Goal: Communication & Community: Share content

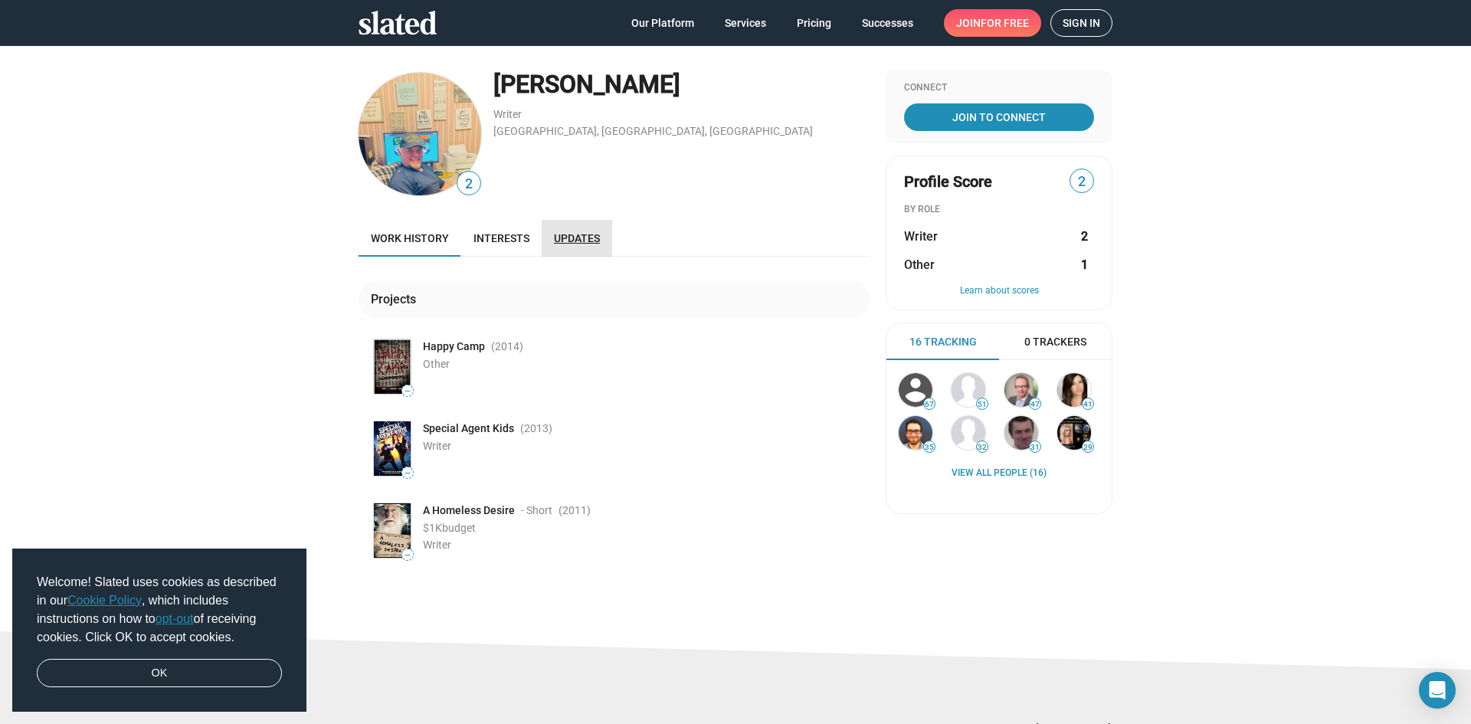
click at [566, 232] on span "Updates" at bounding box center [577, 238] width 46 height 12
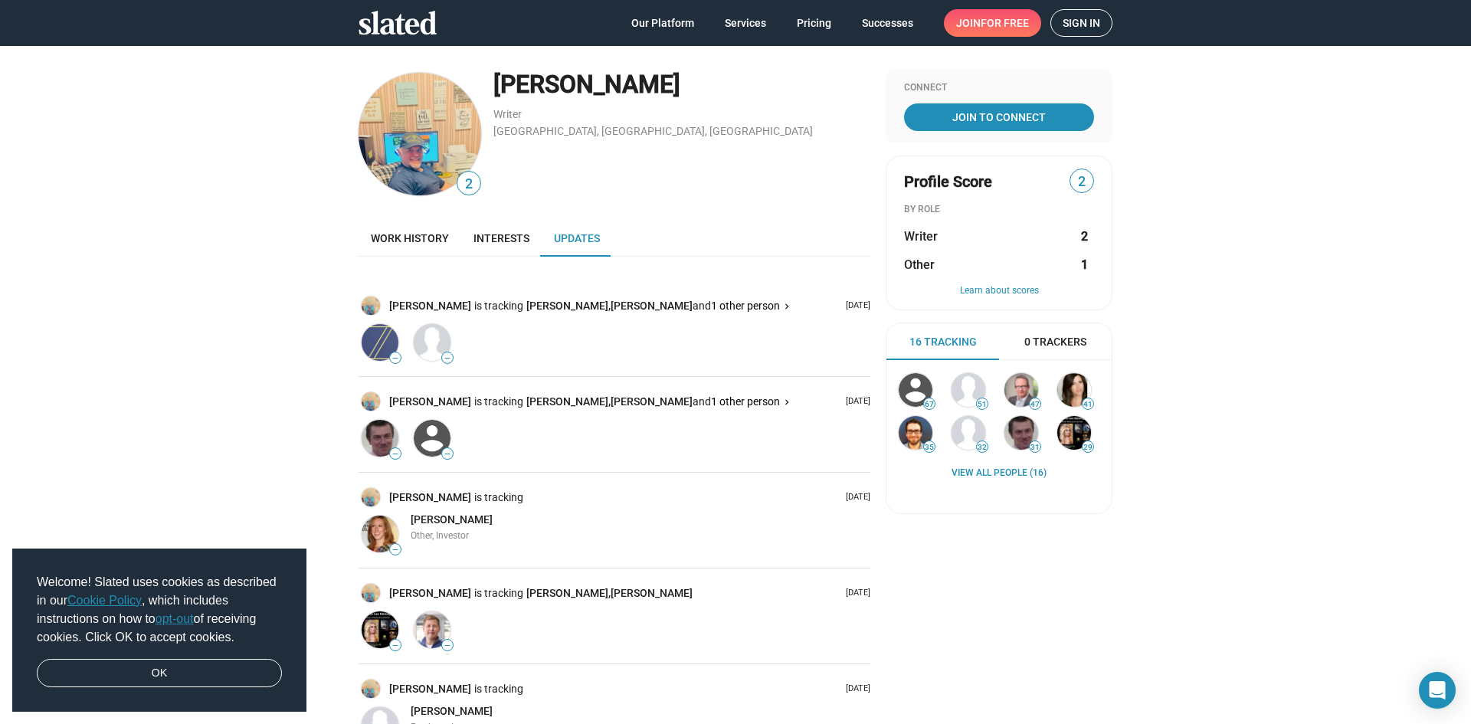
click at [152, 687] on div "Welcome! Slated uses cookies as described in our Cookie Policy , which includes…" at bounding box center [159, 630] width 294 height 164
click at [1076, 28] on span "Sign in" at bounding box center [1081, 23] width 38 height 26
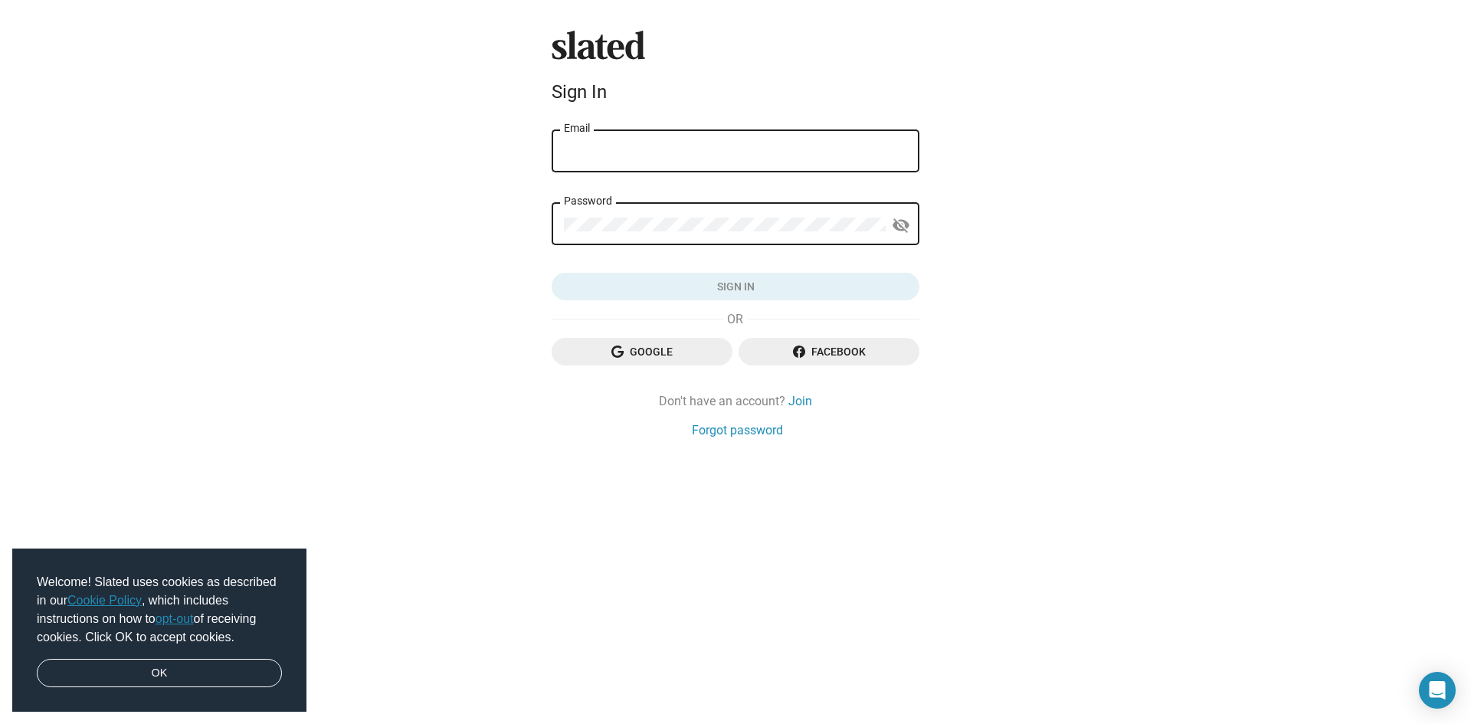
type input "[EMAIL_ADDRESS][DOMAIN_NAME]"
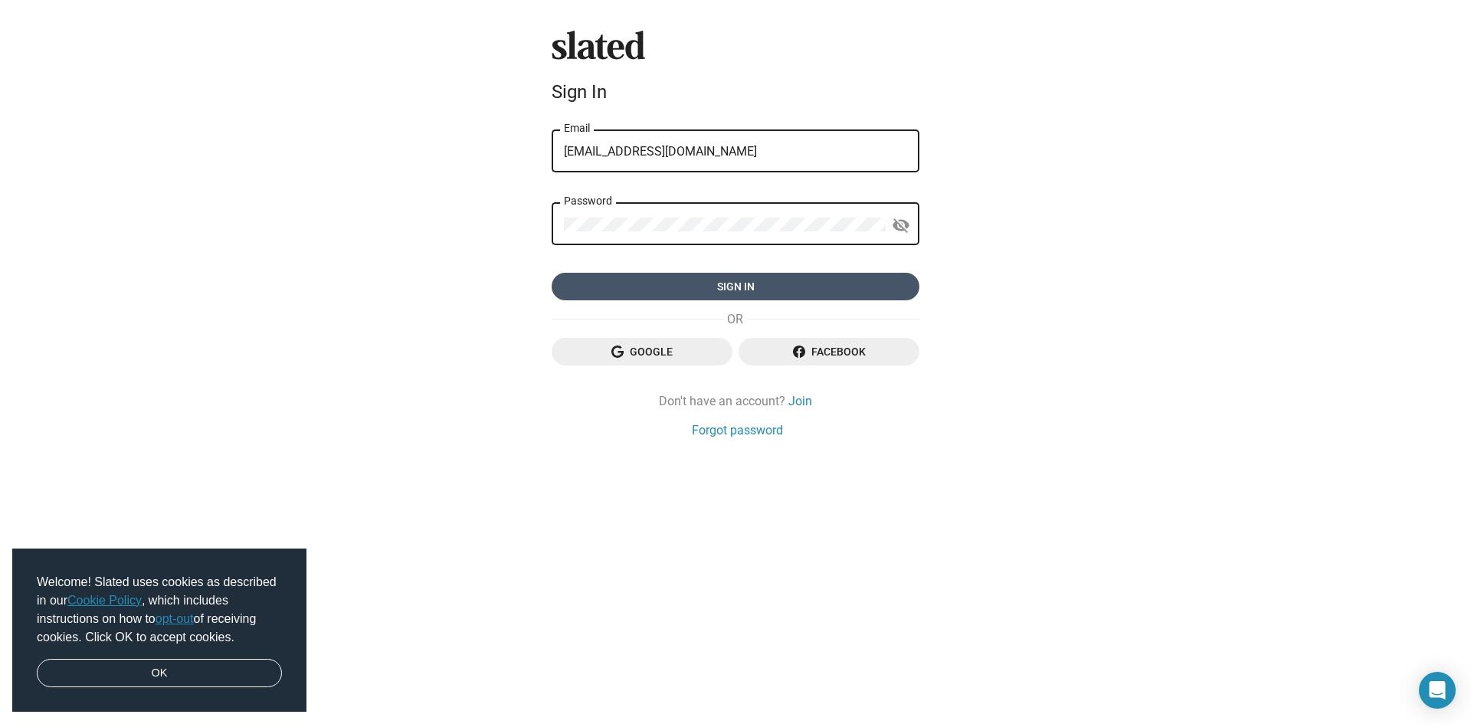
click at [718, 282] on span "Sign in" at bounding box center [735, 287] width 343 height 28
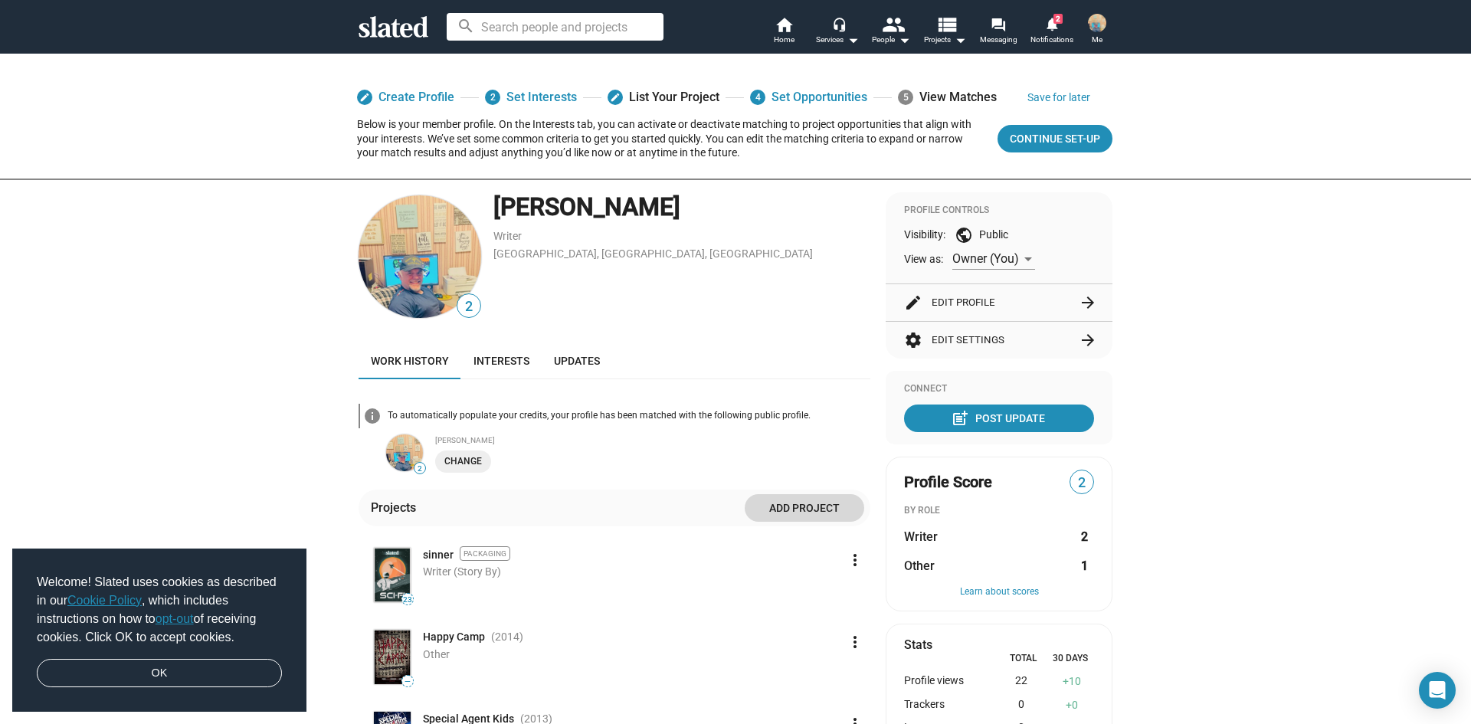
click at [811, 509] on span "Add project" at bounding box center [804, 508] width 95 height 28
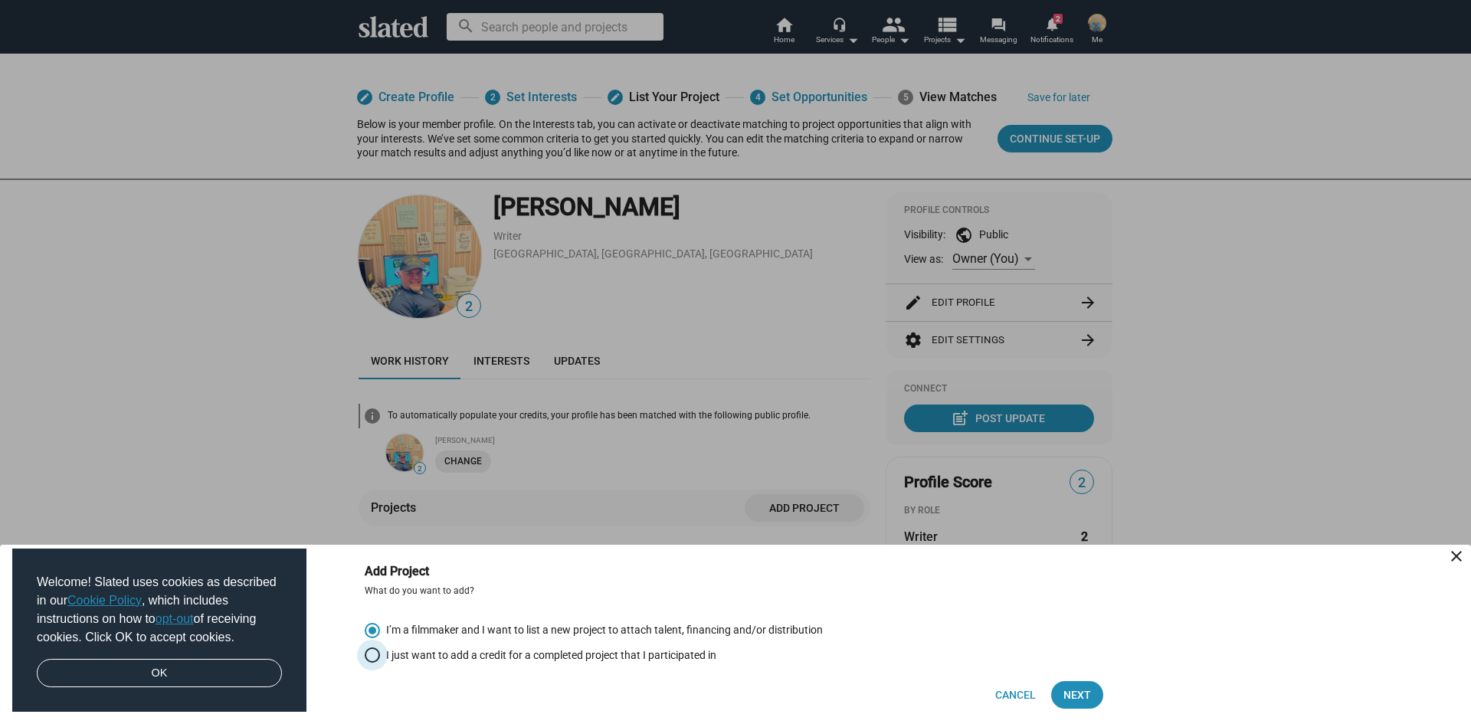
click at [375, 652] on span "Select an option" at bounding box center [372, 654] width 15 height 15
click at [375, 652] on input "I just want to add a credit for a completed project that I participated in" at bounding box center [372, 654] width 15 height 15
radio input "true"
click at [1076, 690] on span "Next" at bounding box center [1077, 695] width 28 height 28
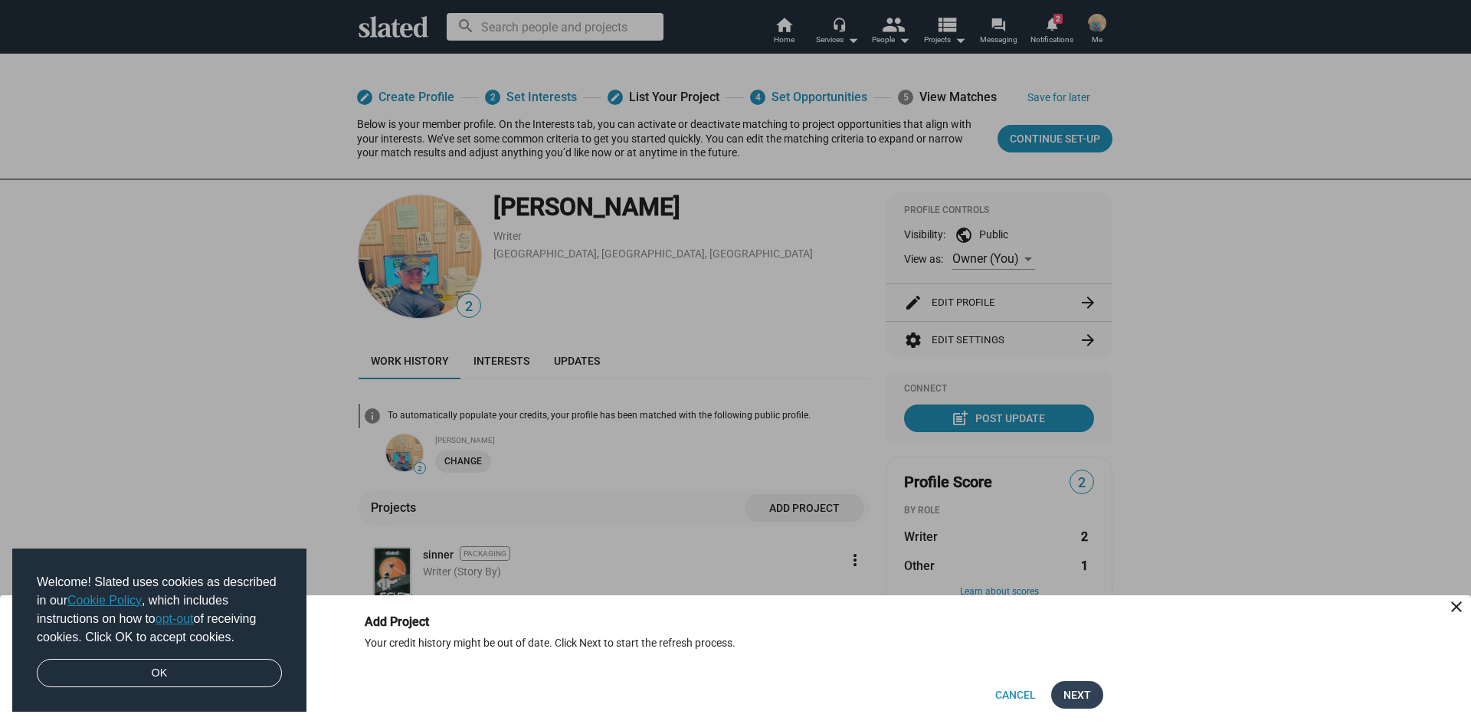
click at [1076, 690] on span "Next" at bounding box center [1077, 695] width 28 height 28
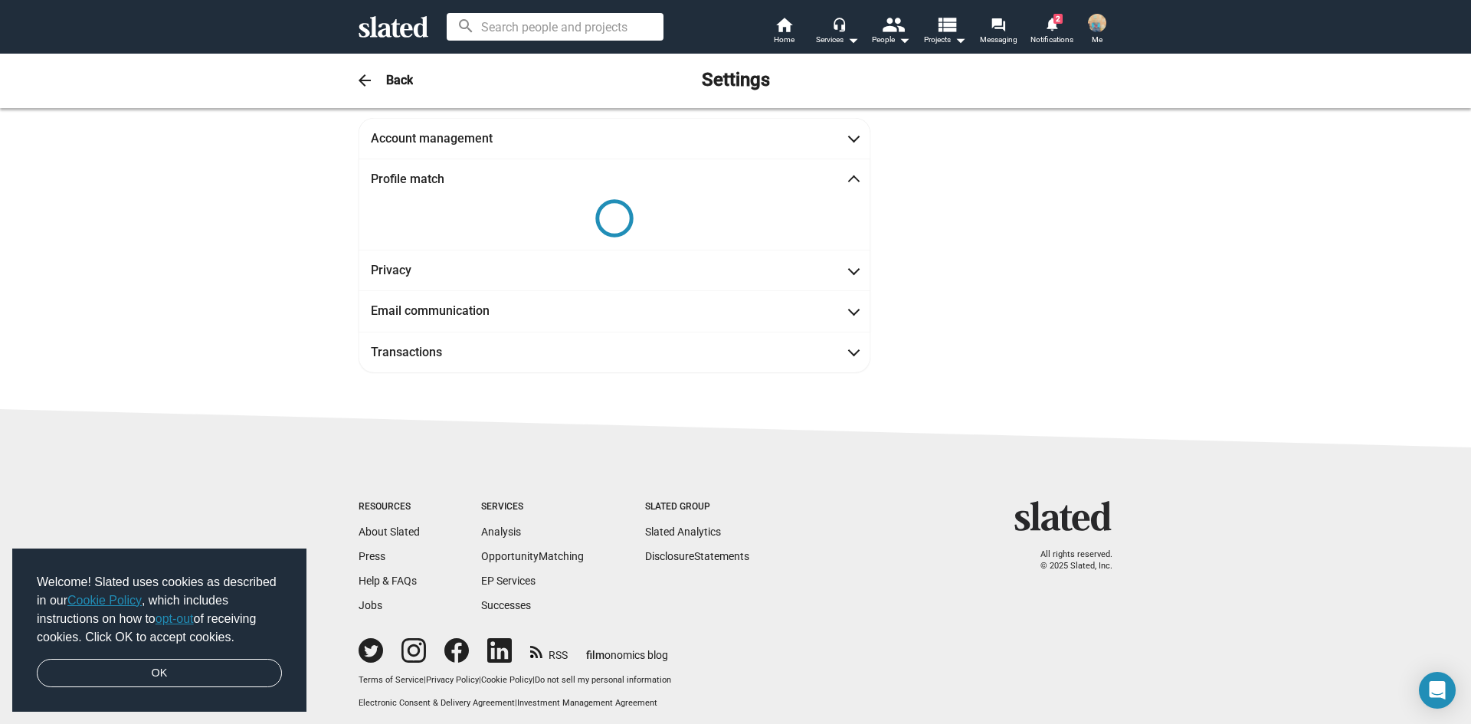
scroll to position [111, 0]
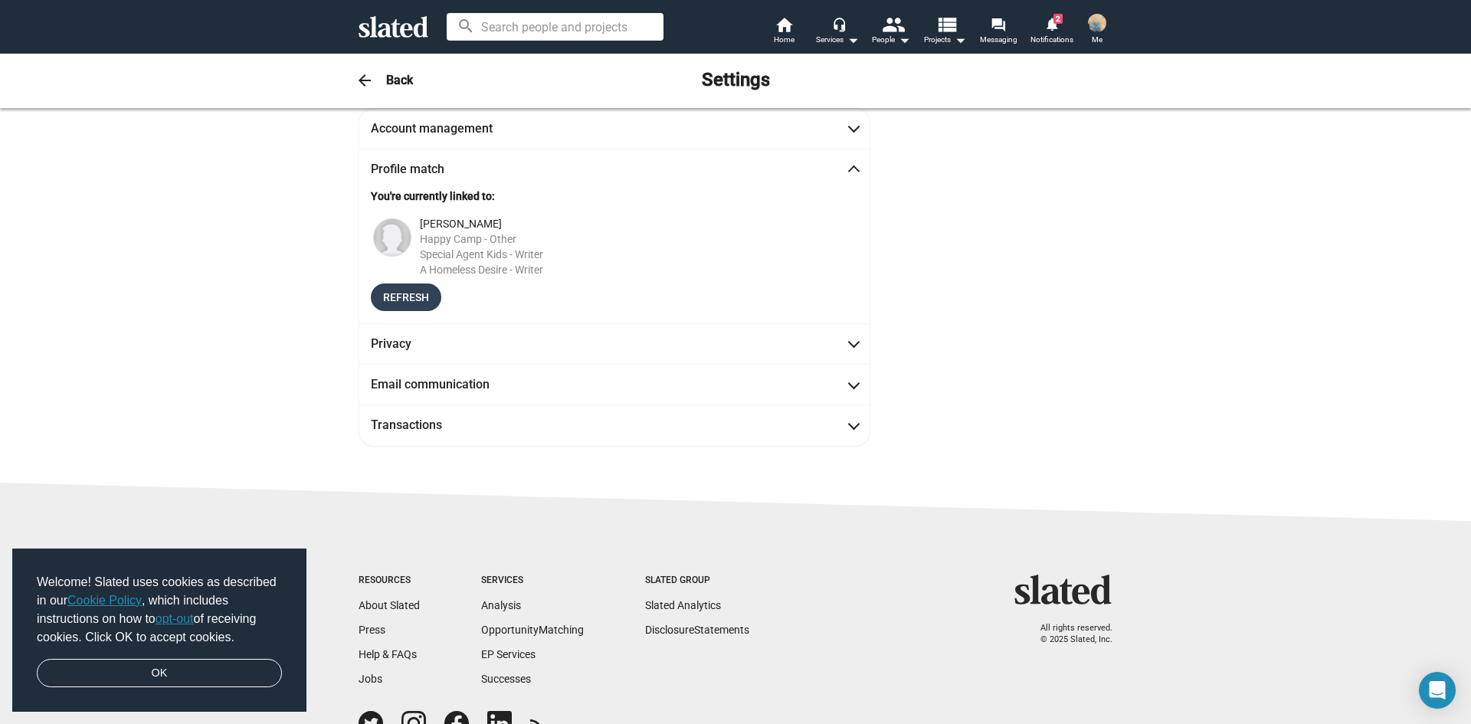
click at [406, 289] on span "Refresh" at bounding box center [406, 297] width 46 height 28
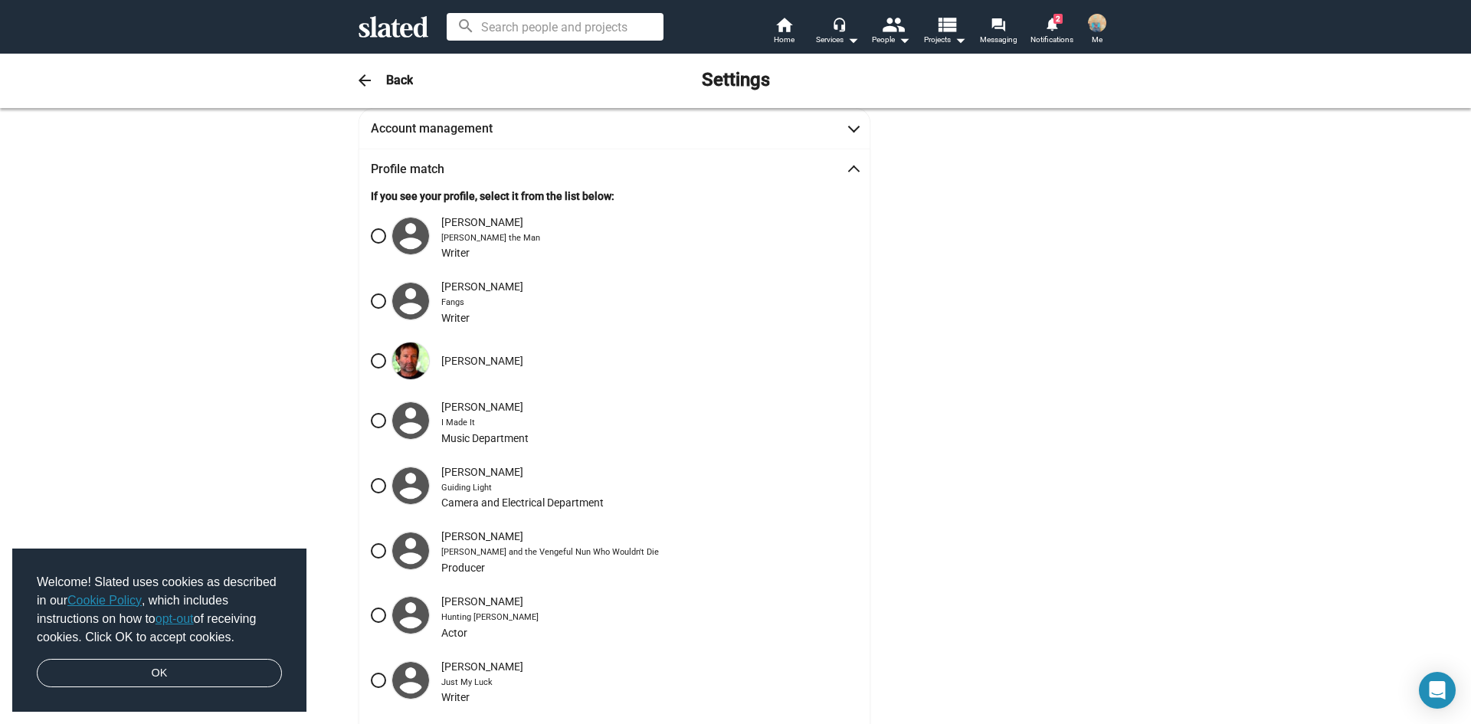
click at [378, 240] on span at bounding box center [378, 235] width 15 height 15
click at [378, 240] on input "[PERSON_NAME] [PERSON_NAME] the Man Writer" at bounding box center [378, 235] width 15 height 15
radio input "true"
click at [371, 300] on span at bounding box center [378, 300] width 15 height 15
click at [371, 300] on input "[PERSON_NAME] Fangs Writer" at bounding box center [378, 300] width 15 height 15
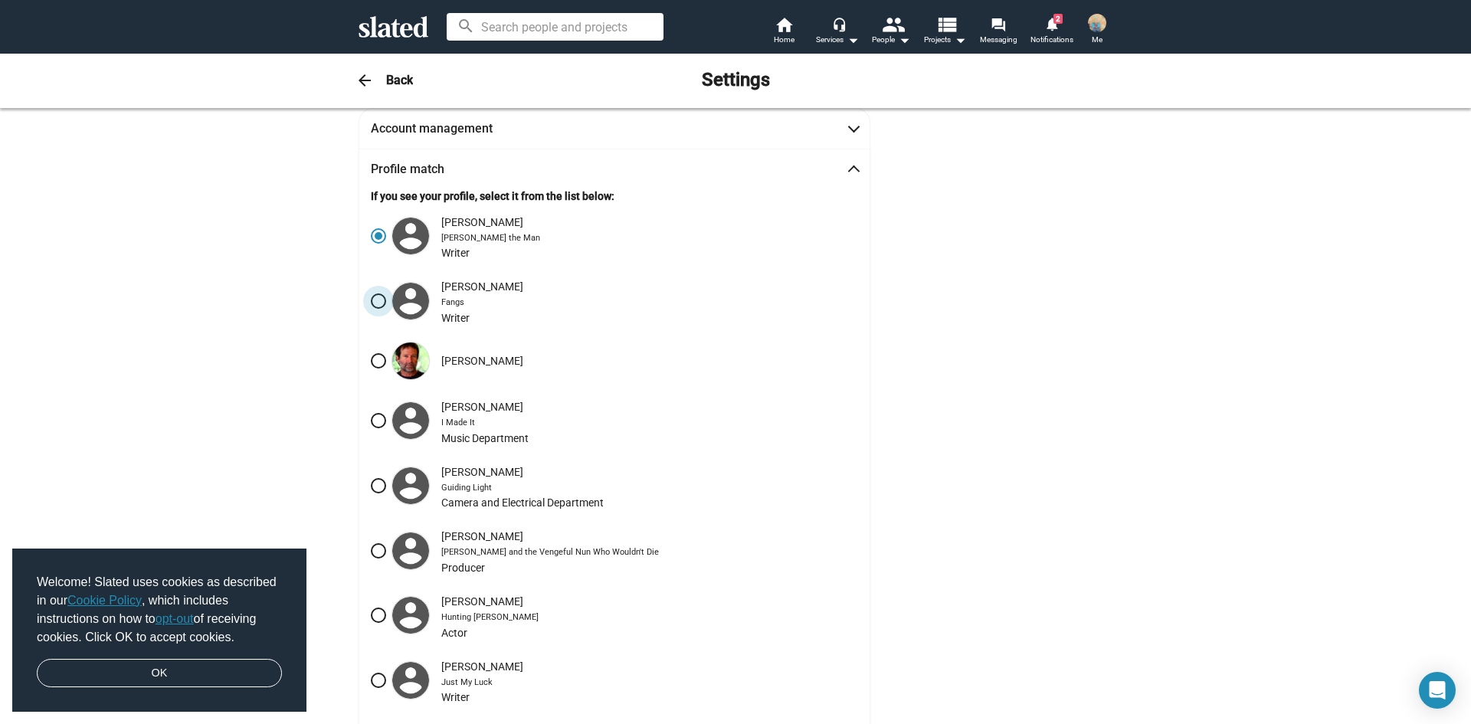
radio input "true"
click at [371, 237] on span at bounding box center [378, 235] width 15 height 15
click at [371, 237] on input "[PERSON_NAME] [PERSON_NAME] the Man Writer" at bounding box center [378, 235] width 15 height 15
radio input "true"
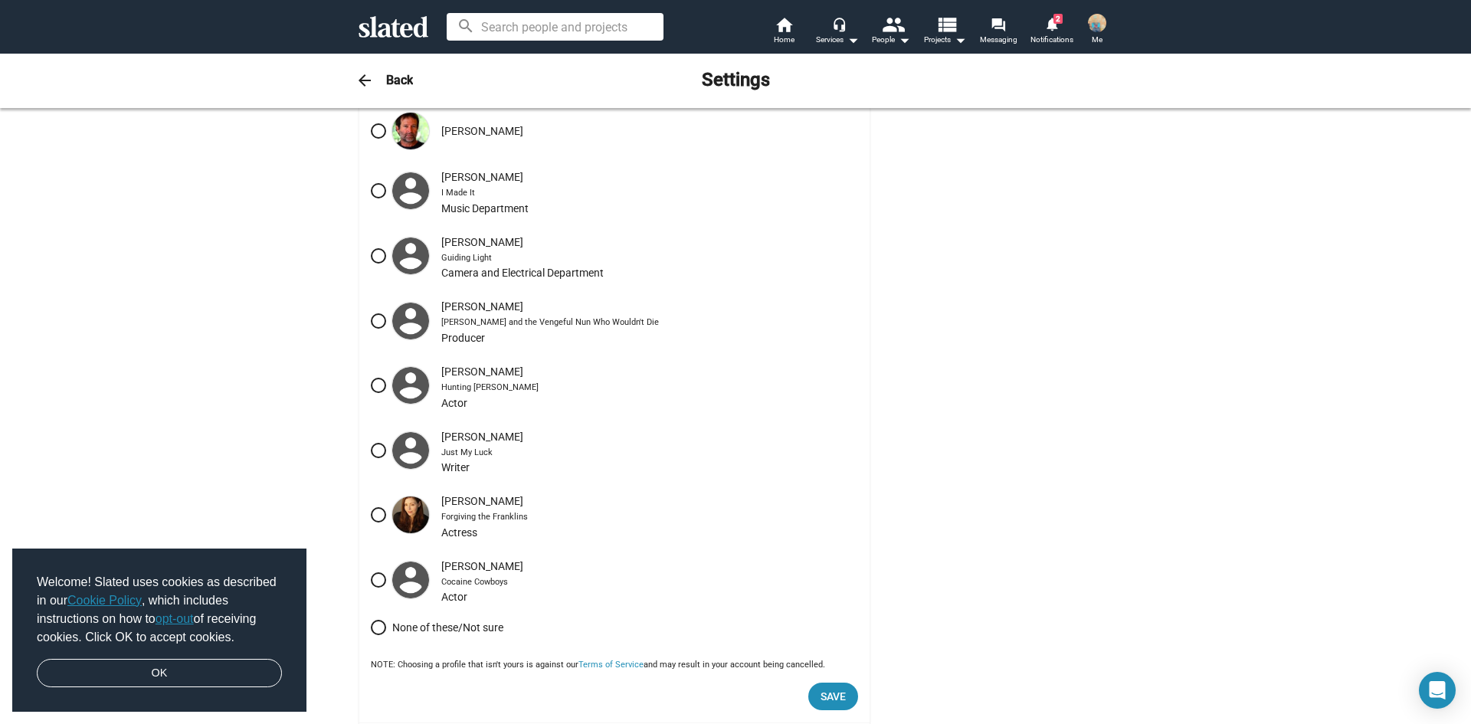
scroll to position [494, 0]
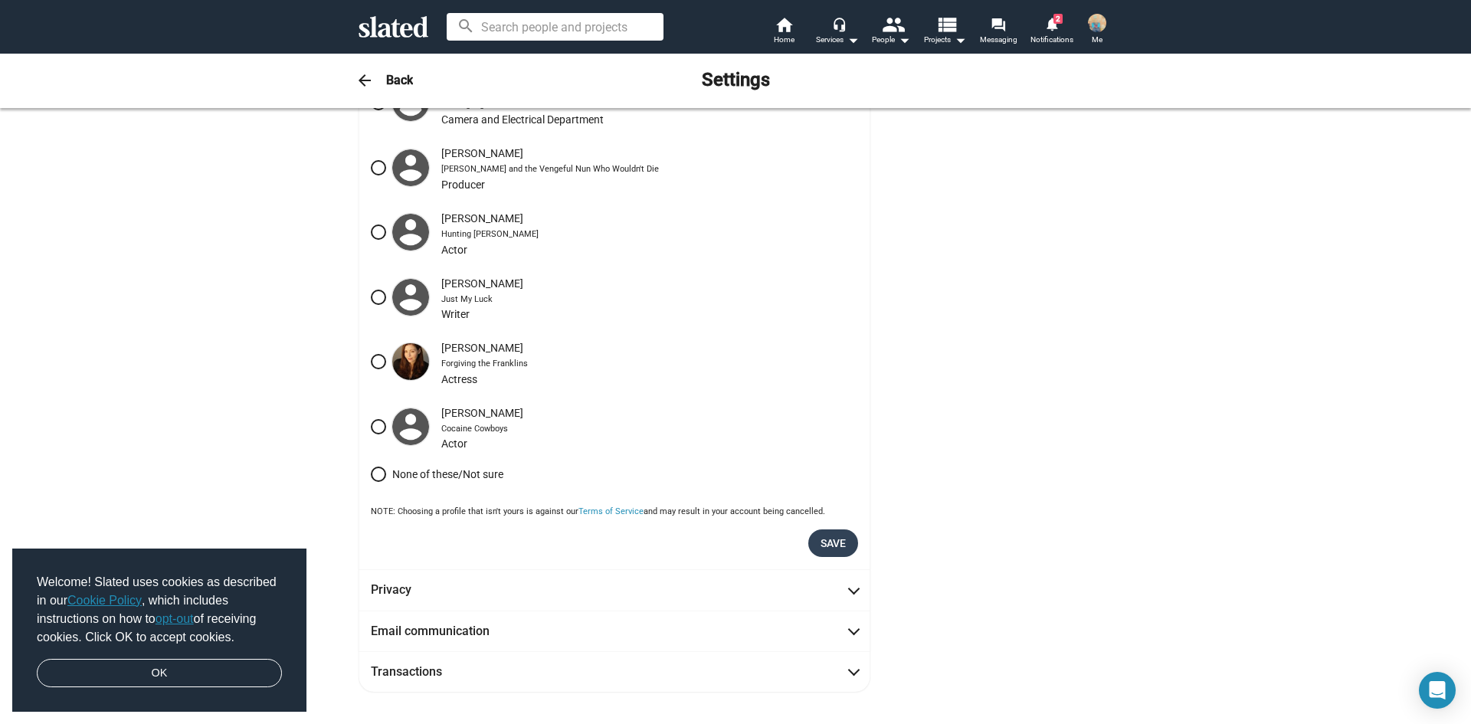
click at [827, 541] on span "Save" at bounding box center [832, 543] width 25 height 28
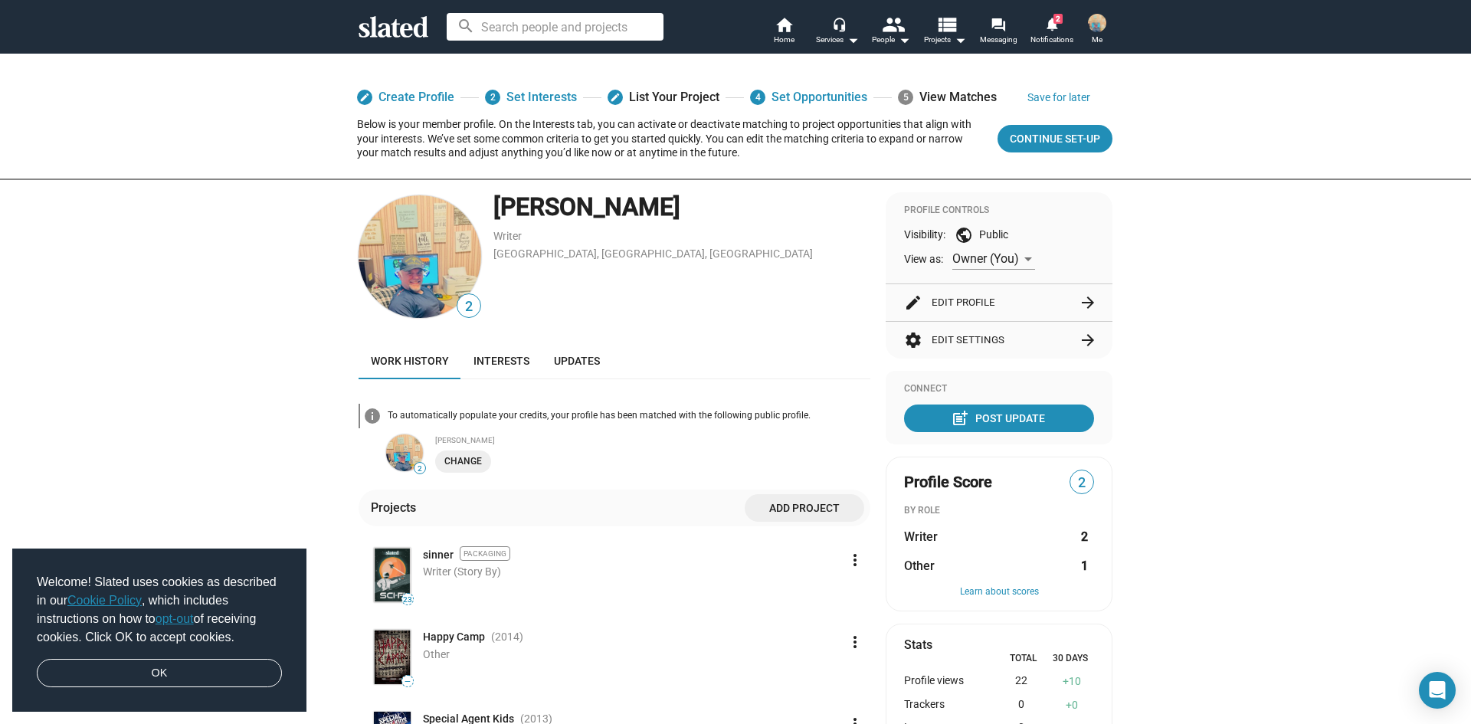
scroll to position [61, 0]
click at [1027, 418] on div "post_add Post Update" at bounding box center [999, 418] width 91 height 28
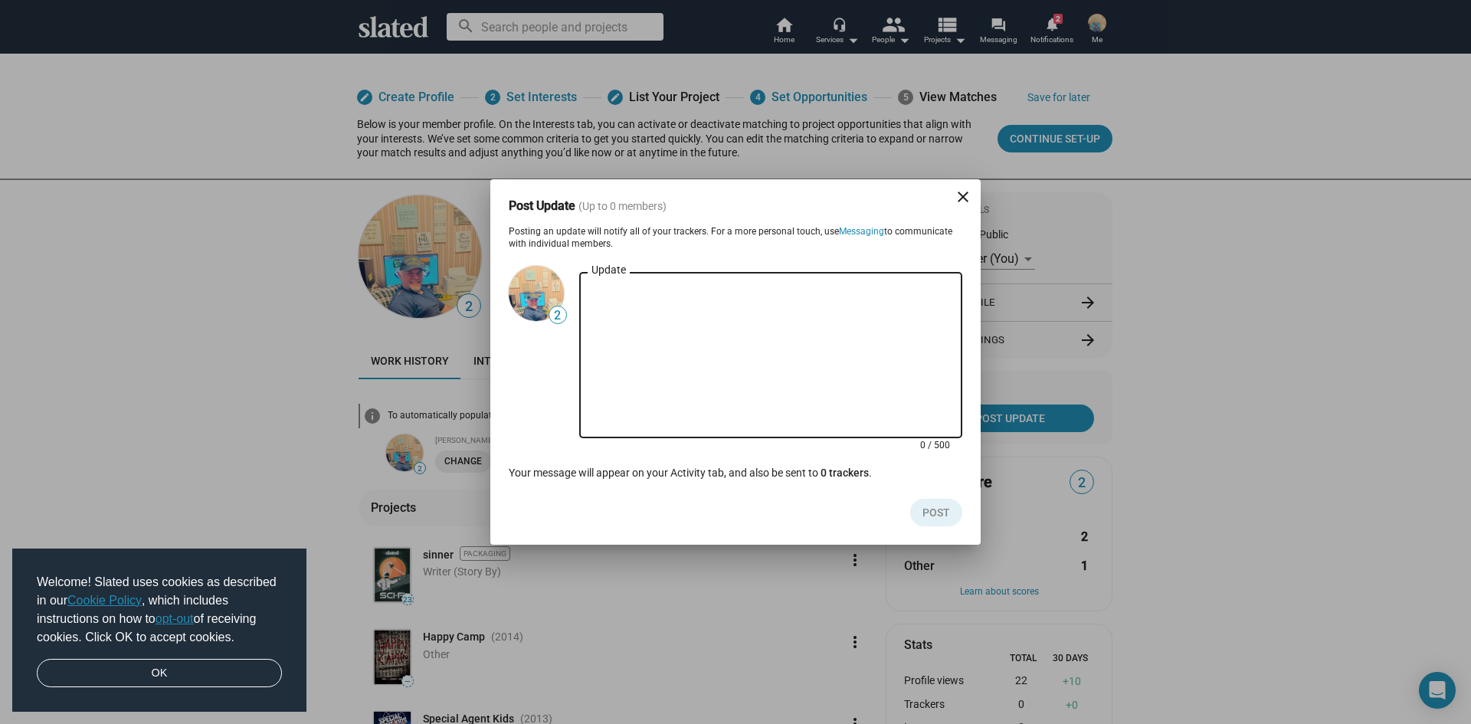
click at [614, 297] on textarea "Update" at bounding box center [770, 355] width 358 height 138
click at [590, 293] on div "This Update" at bounding box center [770, 353] width 383 height 169
type textarea "s"
paste textarea "[URL][DOMAIN_NAME]"
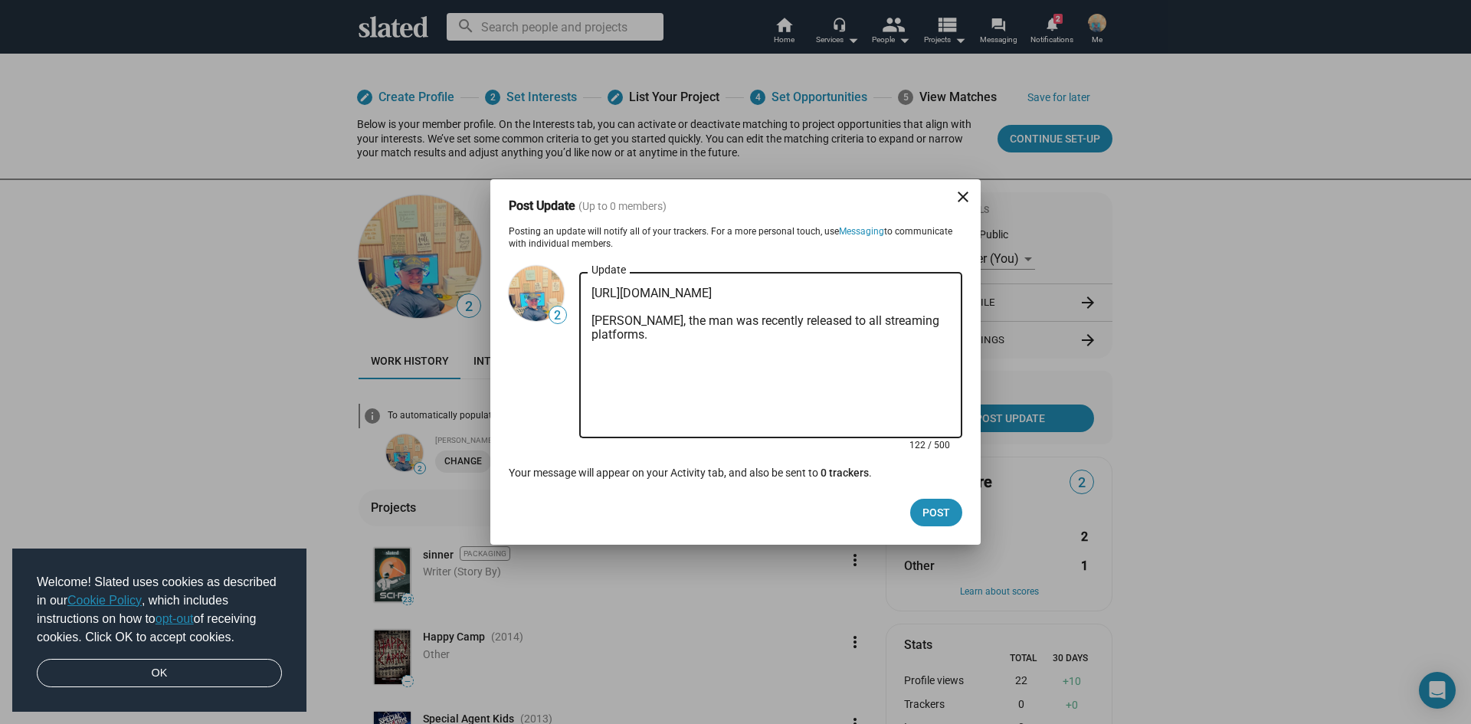
click at [0, 0] on span "man" at bounding box center [0, 0] width 0 height 0
click at [944, 322] on textarea "[URL][DOMAIN_NAME] [PERSON_NAME], the man, was recently released to all streami…" at bounding box center [770, 355] width 358 height 138
paste textarea "From coaching football in the Pros to living on the streets. [PERSON_NAME] must…"
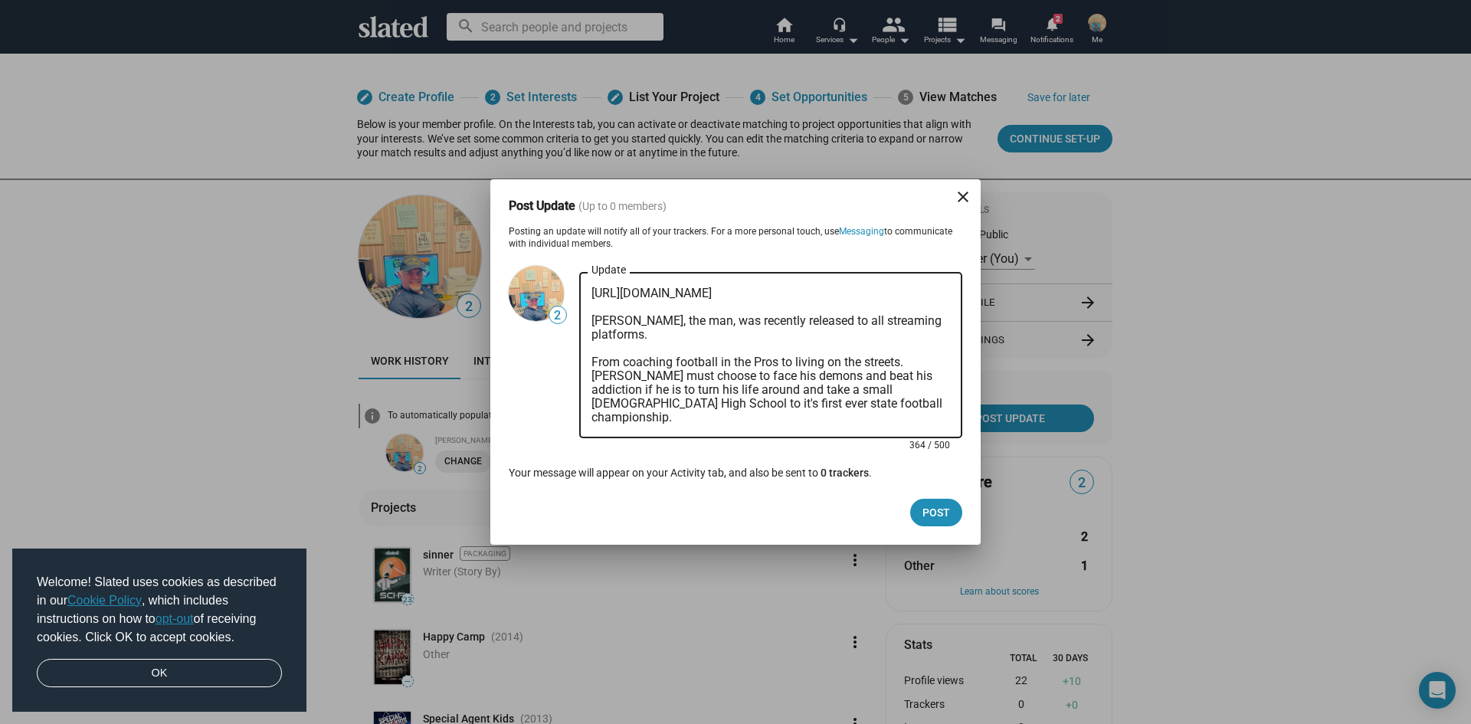
click at [0, 0] on span "its first-ever" at bounding box center [0, 0] width 0 height 0
click at [0, 0] on span "pros" at bounding box center [0, 0] width 0 height 0
click at [0, 0] on span "high school" at bounding box center [0, 0] width 0 height 0
click at [0, 0] on span "He transitioned from" at bounding box center [0, 0] width 0 height 0
click at [926, 291] on textarea "[URL][DOMAIN_NAME] [PERSON_NAME], the man, was recently released to all streami…" at bounding box center [770, 355] width 358 height 138
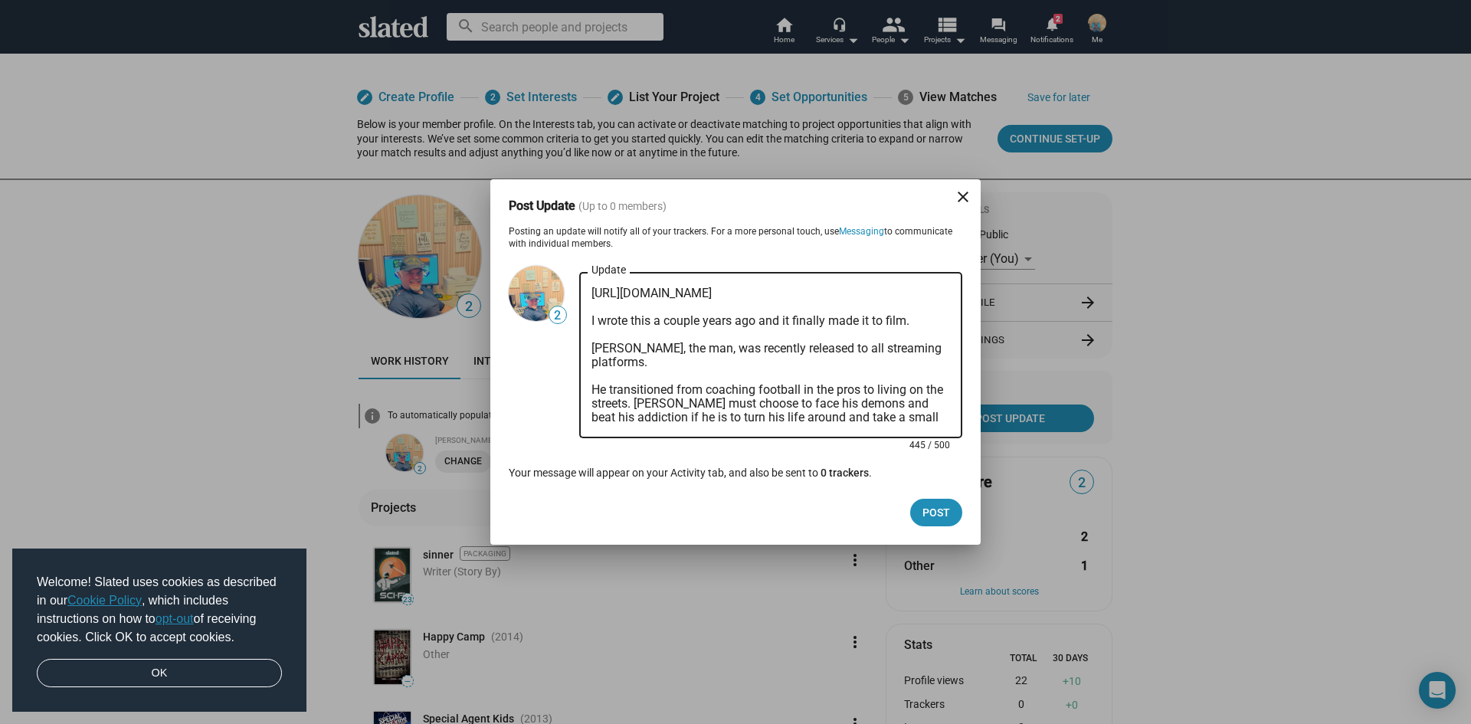
click at [0, 0] on span "ago" at bounding box center [0, 0] width 0 height 0
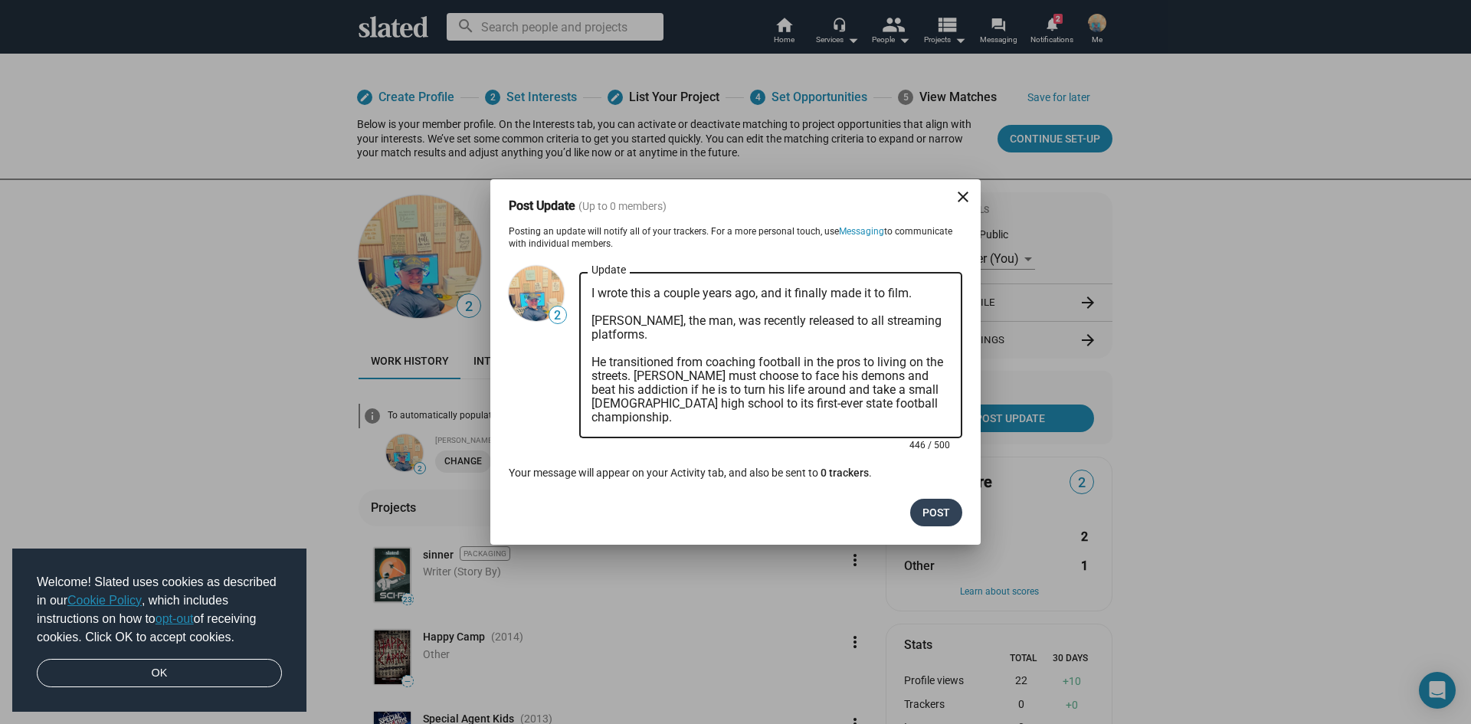
type textarea "[URL][DOMAIN_NAME] I wrote this a couple years ago, and it finally made it to f…"
click at [931, 503] on span "Post" at bounding box center [936, 513] width 28 height 28
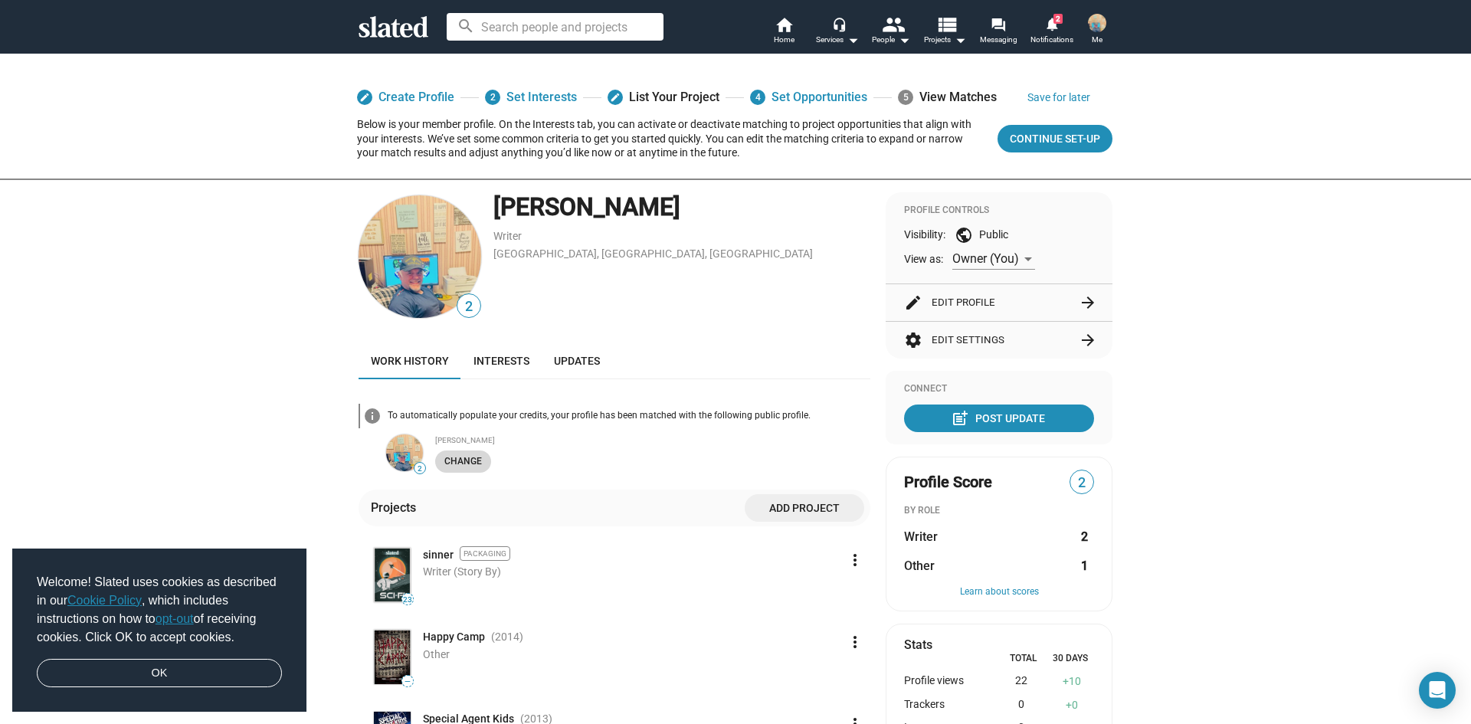
click at [454, 461] on span "Change" at bounding box center [463, 461] width 38 height 16
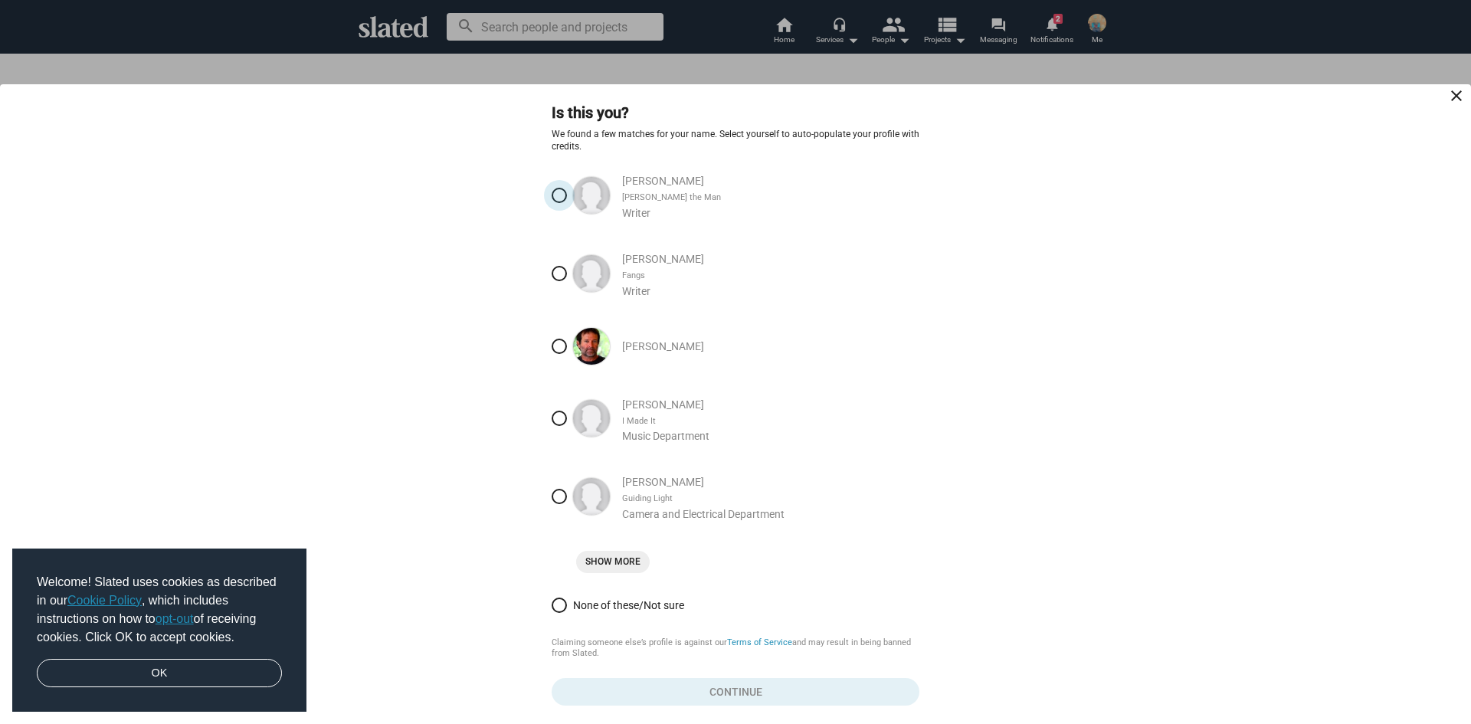
click at [558, 196] on span at bounding box center [558, 195] width 15 height 15
click at [558, 196] on input "[PERSON_NAME] [PERSON_NAME] the Man Writer" at bounding box center [558, 195] width 15 height 15
radio input "true"
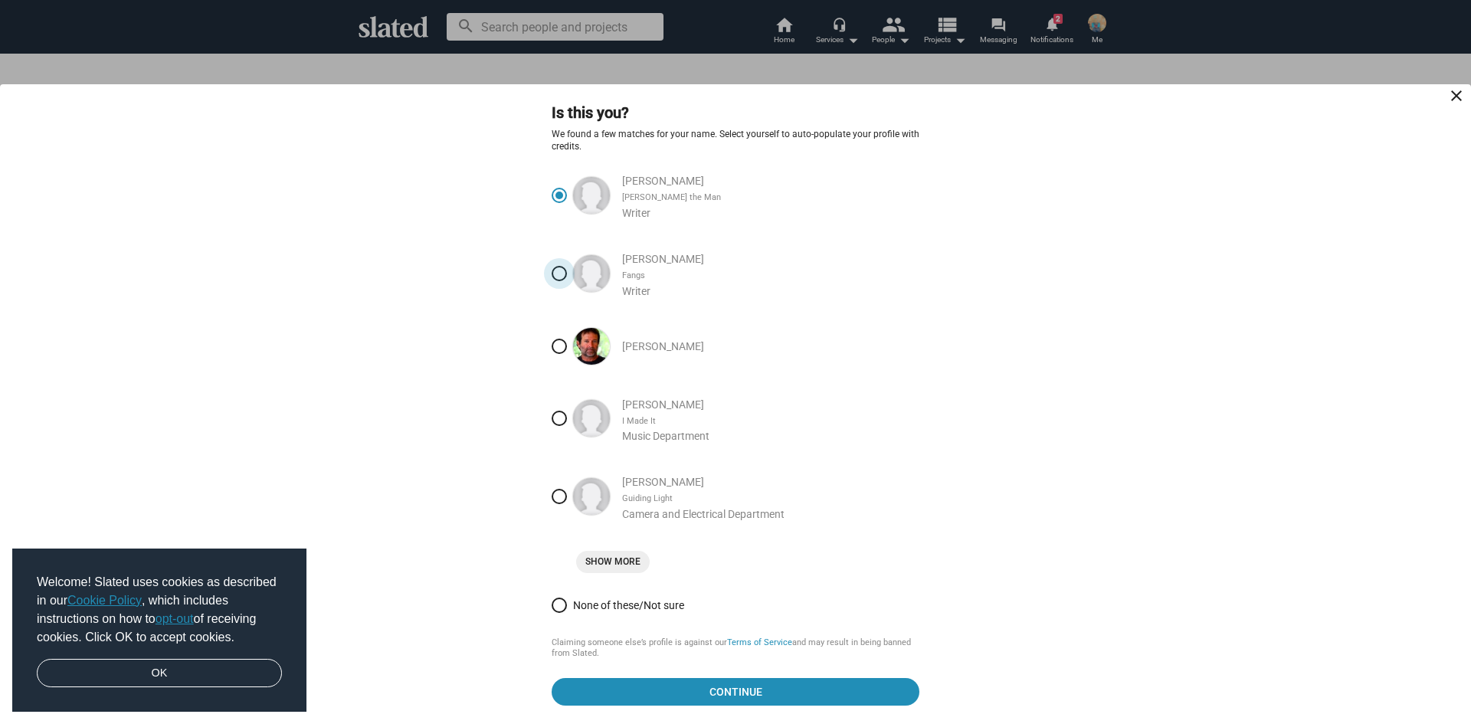
click at [559, 273] on span at bounding box center [559, 273] width 0 height 0
click at [559, 273] on input "[PERSON_NAME] Fangs Writer" at bounding box center [558, 273] width 15 height 15
radio input "true"
click at [557, 191] on span at bounding box center [558, 195] width 15 height 15
click at [557, 191] on input "[PERSON_NAME] [PERSON_NAME] the Man Writer" at bounding box center [558, 195] width 15 height 15
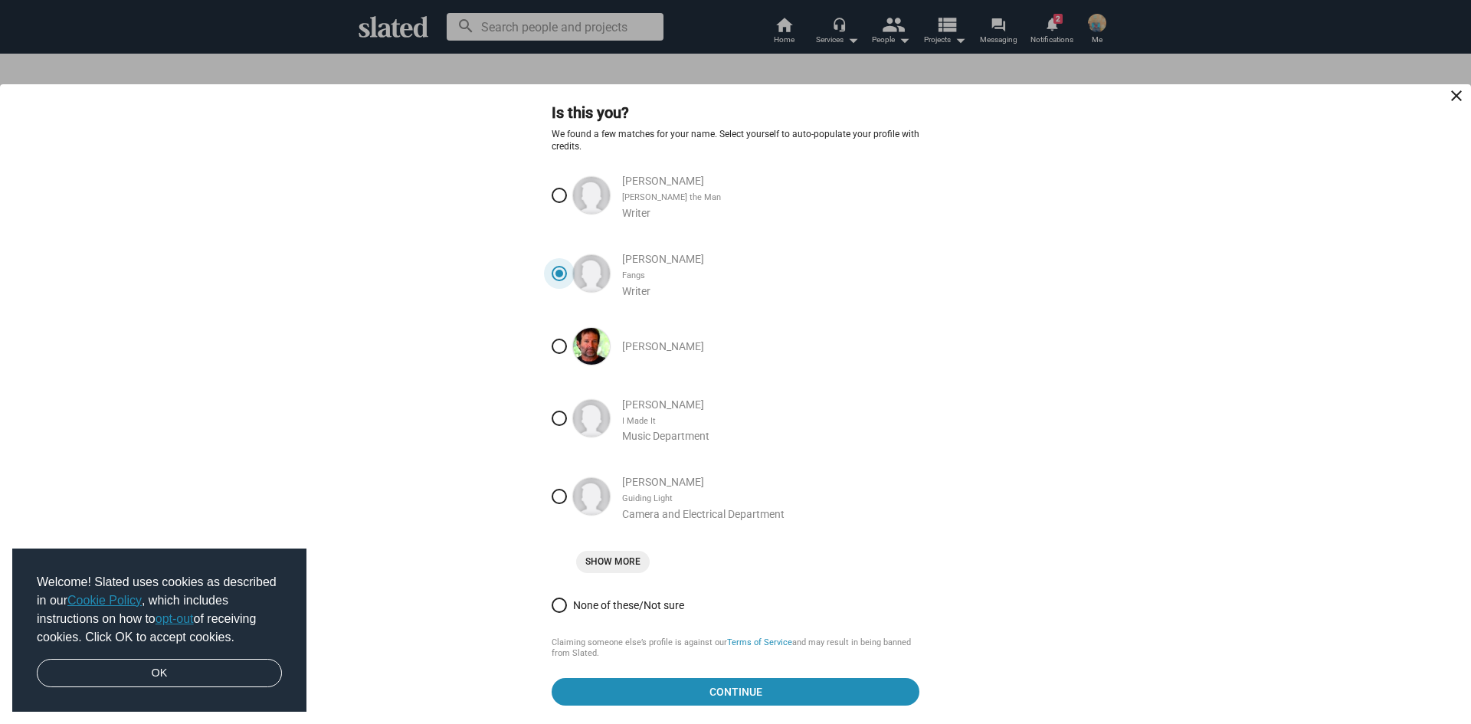
radio input "true"
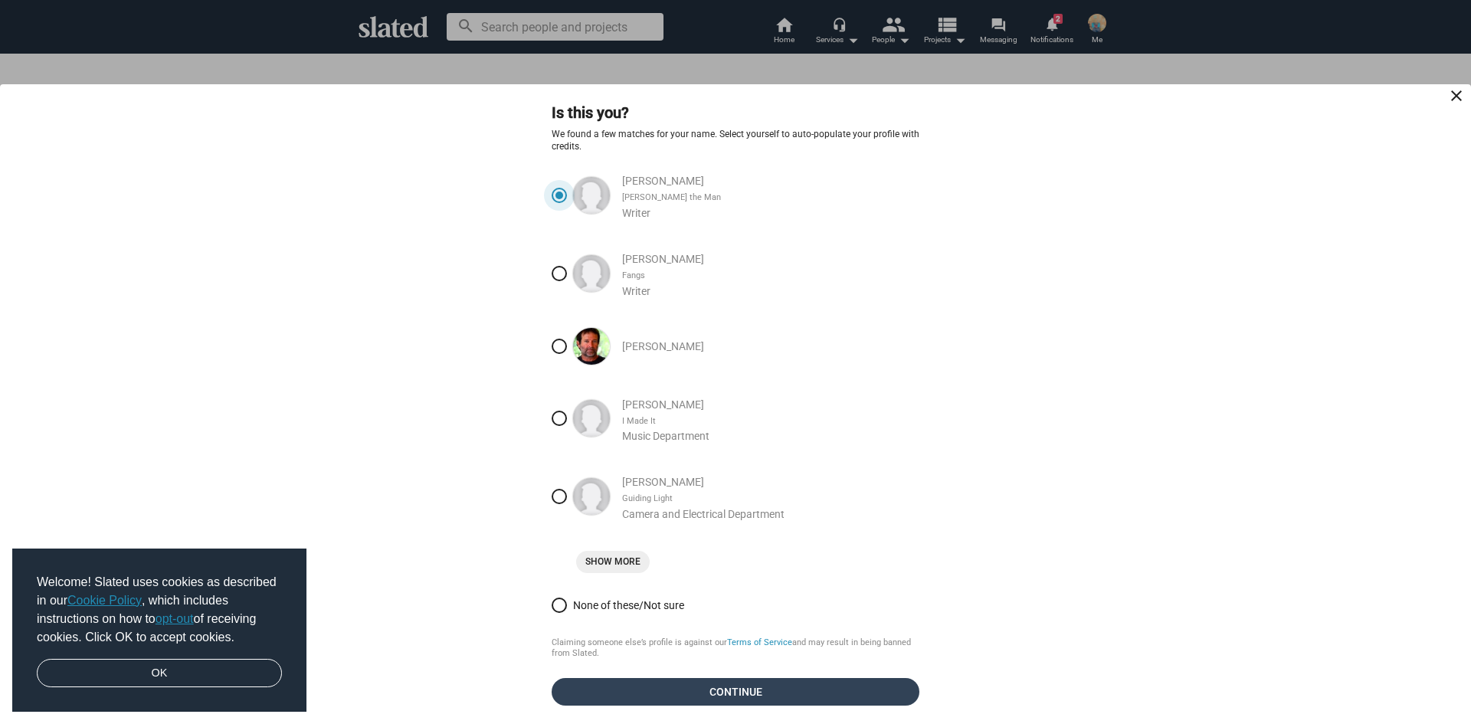
click at [740, 692] on span "Continue" at bounding box center [735, 692] width 343 height 28
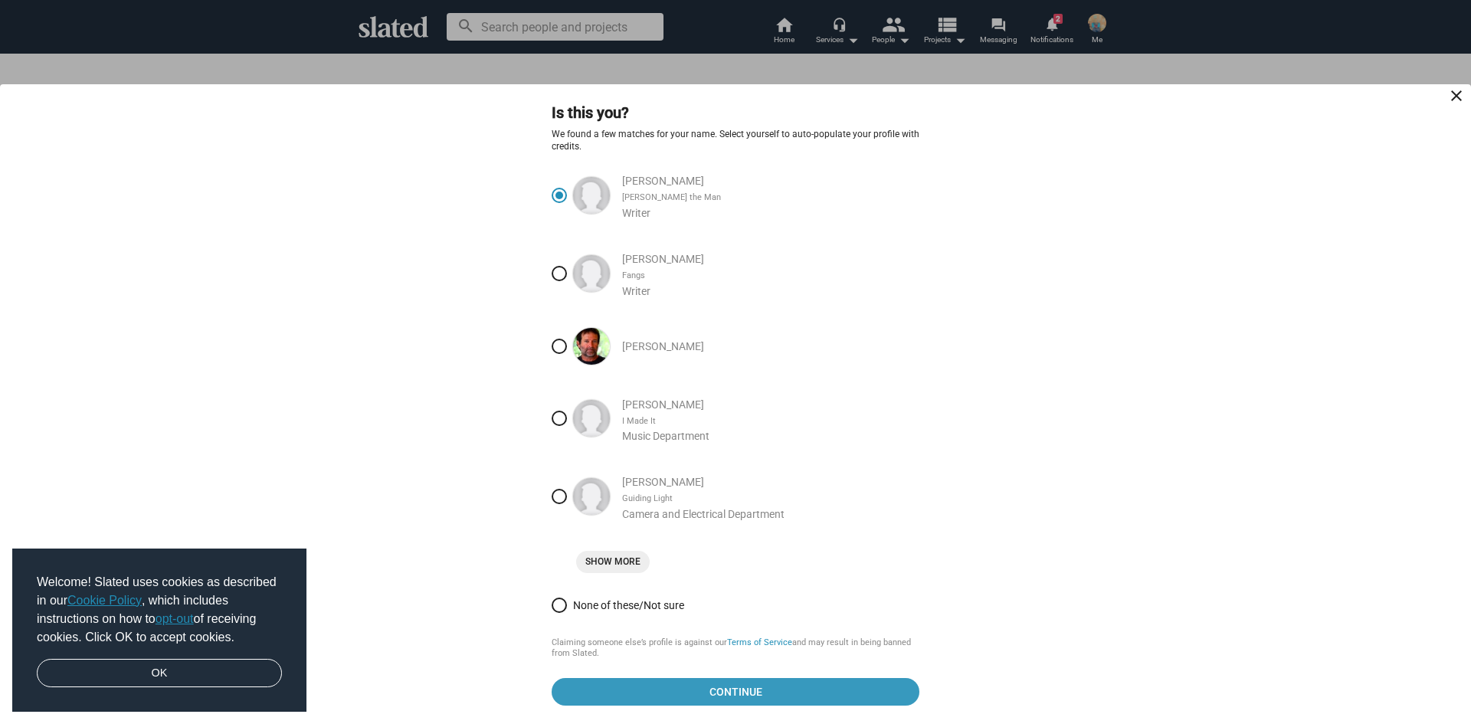
click at [738, 689] on span "Continue" at bounding box center [735, 692] width 343 height 28
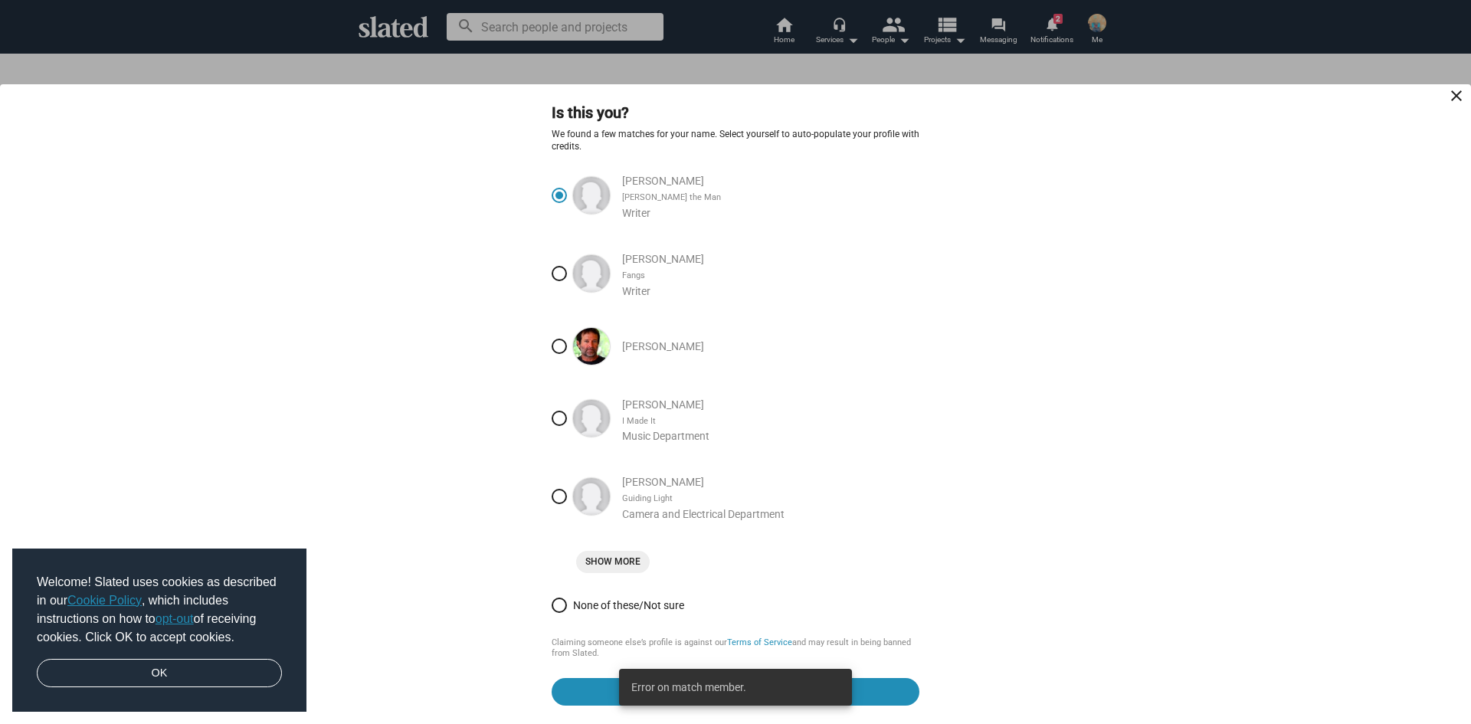
click at [378, 411] on onboarding-matches "Is this you? We found a few matches for your name. Select yourself to auto-popu…" at bounding box center [735, 404] width 754 height 603
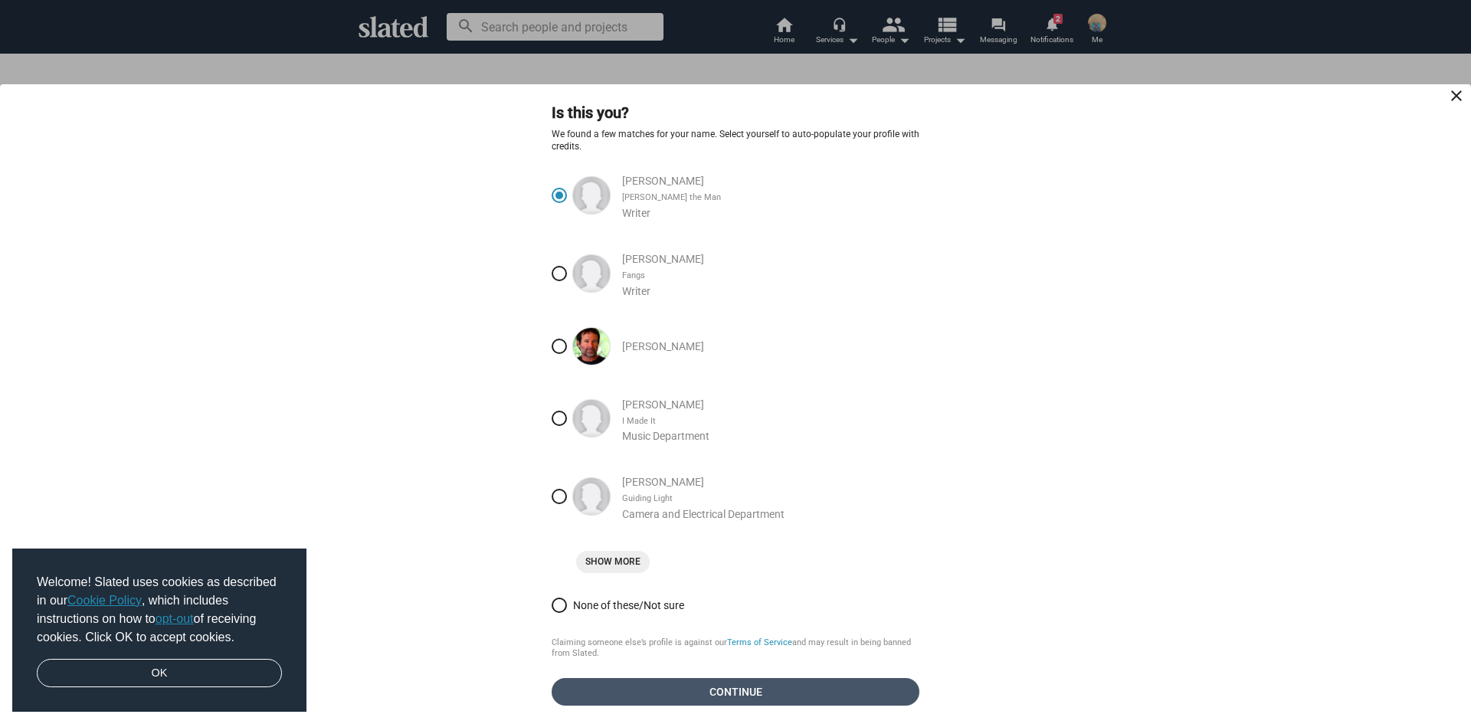
click at [758, 680] on span "Continue" at bounding box center [735, 692] width 343 height 28
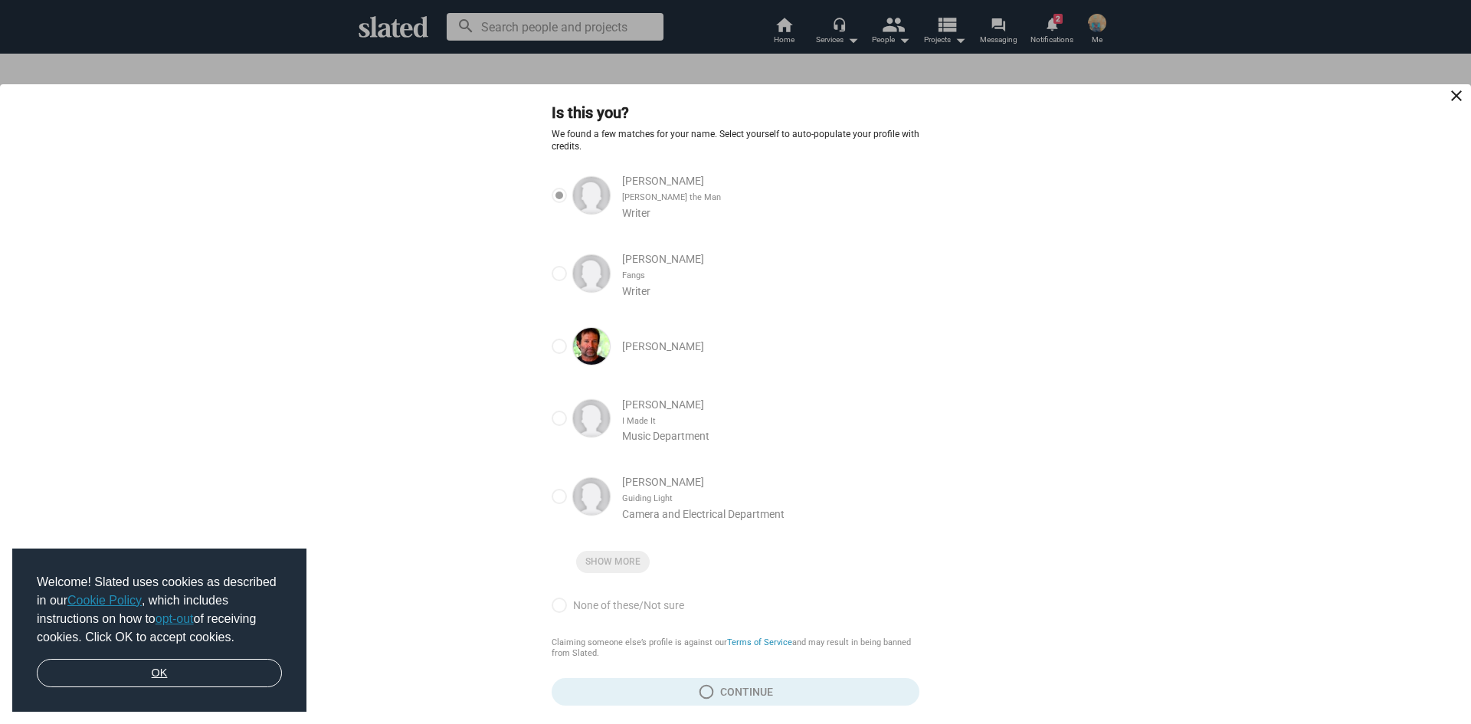
click at [136, 665] on link "OK" at bounding box center [159, 673] width 245 height 29
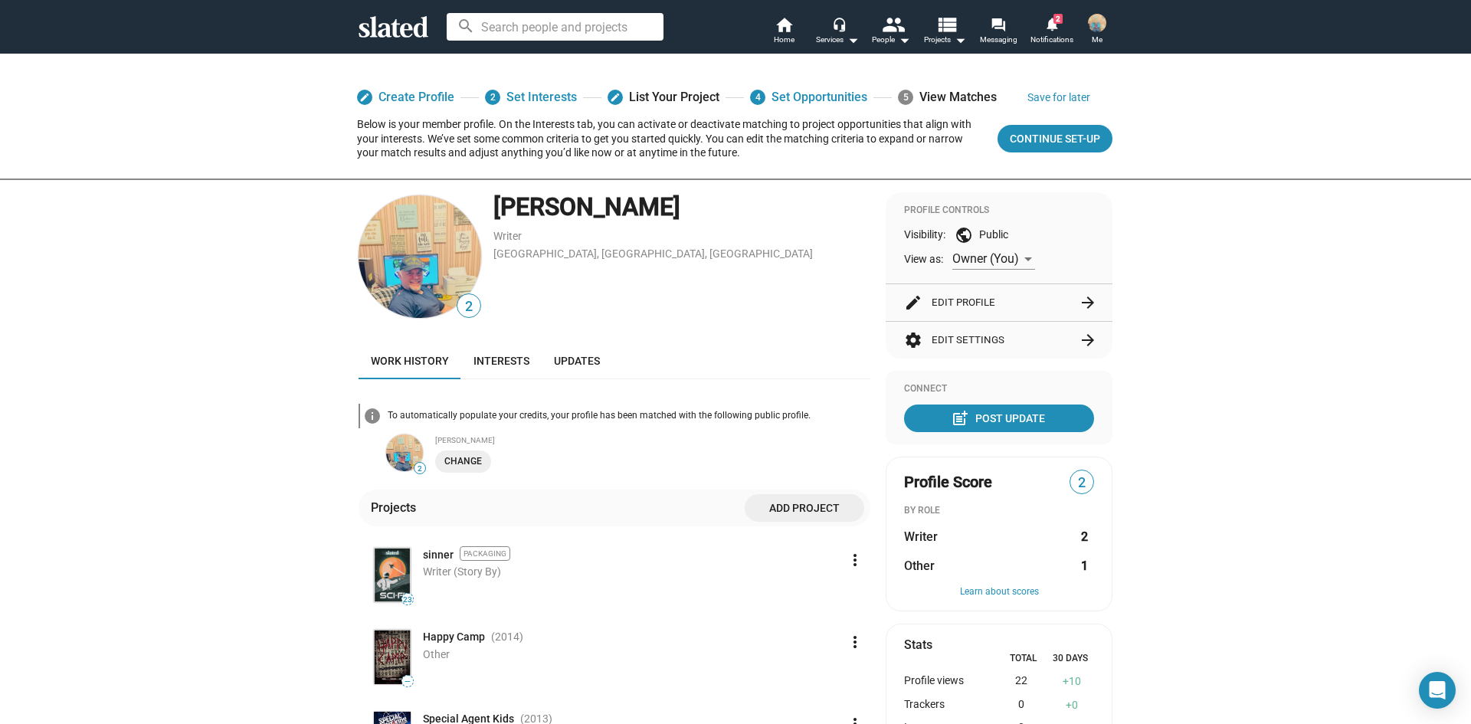
click at [396, 456] on img at bounding box center [404, 452] width 37 height 37
click at [449, 243] on img at bounding box center [419, 256] width 123 height 123
click at [1088, 300] on mat-icon "arrow_forward" at bounding box center [1087, 302] width 18 height 18
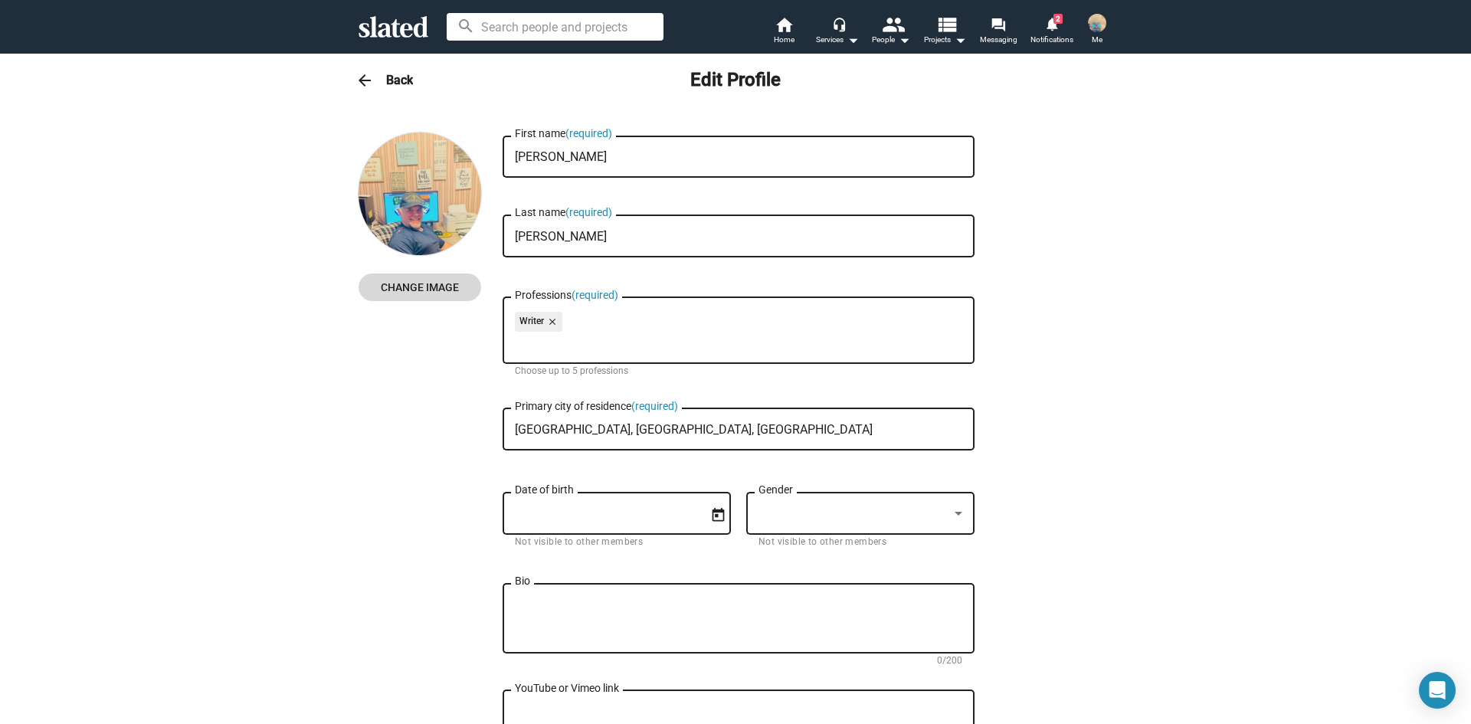
click at [414, 285] on span "Change Image" at bounding box center [420, 287] width 98 height 28
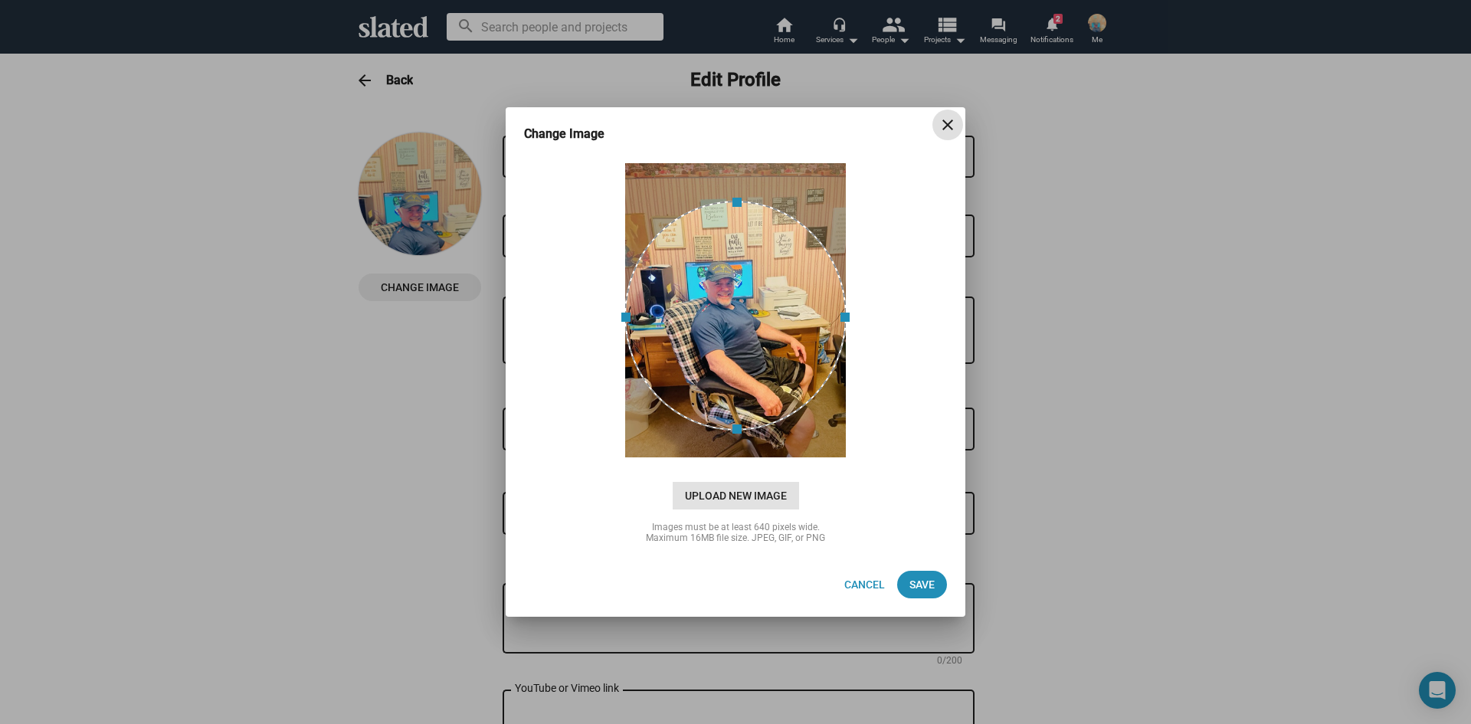
click at [755, 492] on span "Upload New Image" at bounding box center [735, 496] width 126 height 28
click at [755, 463] on input "cloud_upload Drag and drop or click to upload" at bounding box center [735, 310] width 421 height 305
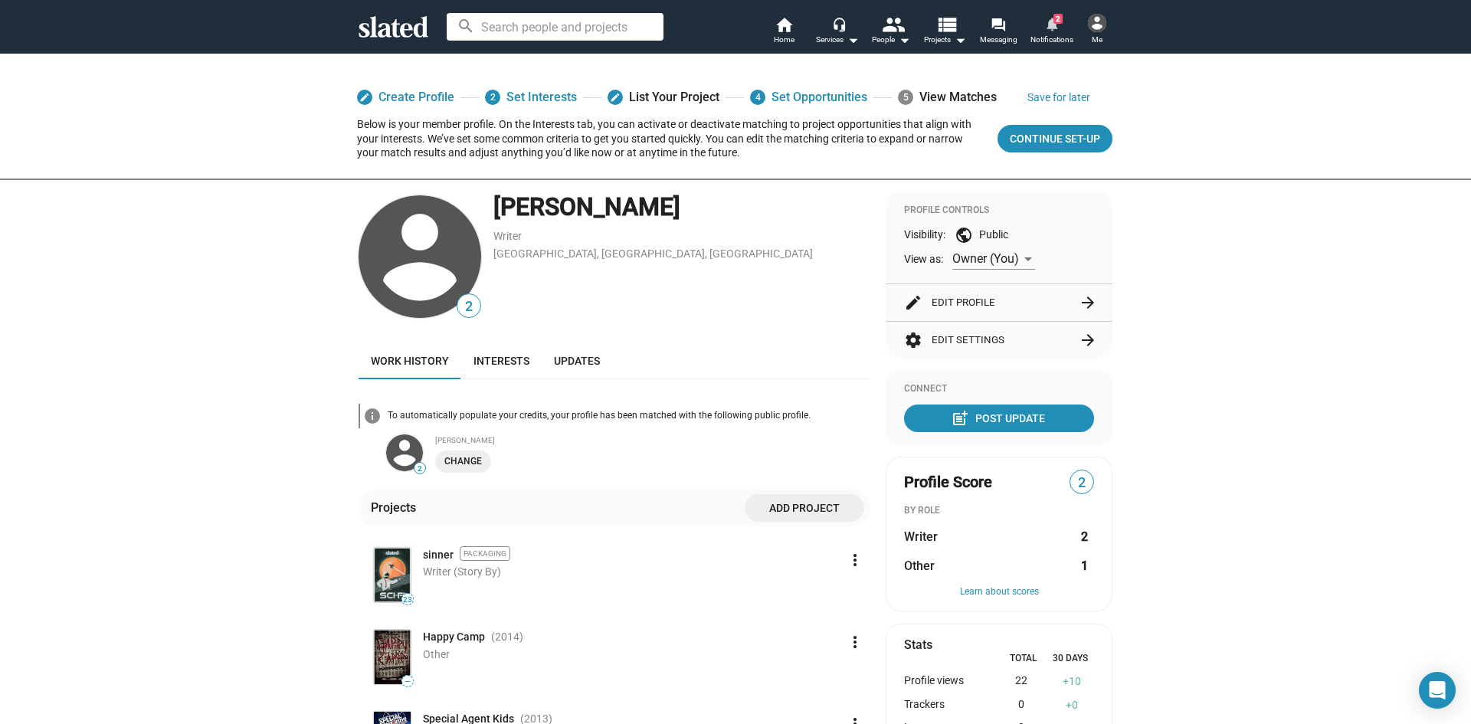
click at [1063, 28] on link "notifications 2 Notifications" at bounding box center [1052, 32] width 54 height 34
